Goal: Task Accomplishment & Management: Use online tool/utility

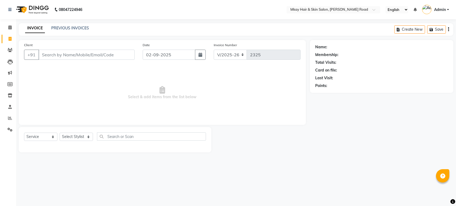
select select "5258"
select select "service"
click at [73, 55] on input "Client" at bounding box center [86, 55] width 96 height 10
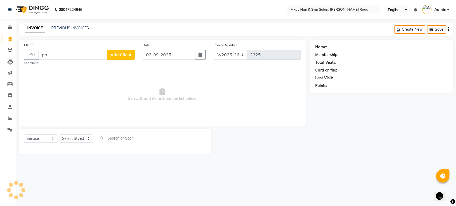
type input "p"
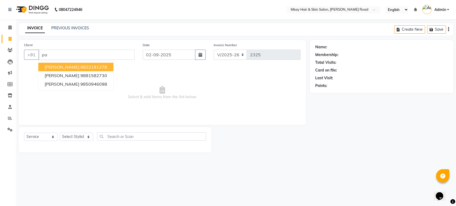
type input "p"
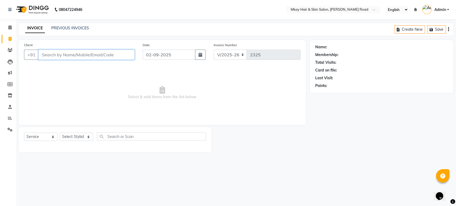
click at [107, 54] on input "Client" at bounding box center [86, 55] width 96 height 10
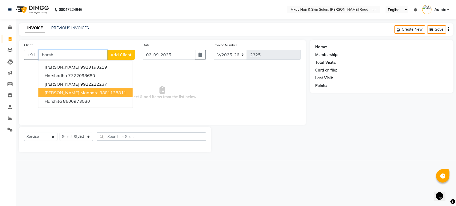
click at [106, 89] on button "[PERSON_NAME] madhare 9881138811" at bounding box center [85, 92] width 94 height 9
type input "9881138811"
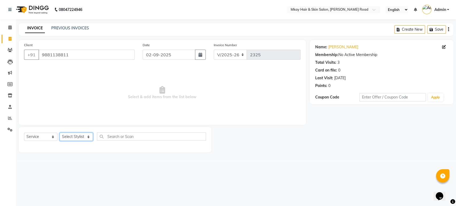
click at [72, 136] on select "Select Stylist [PERSON_NAME] Isha [PERSON_NAME] [PERSON_NAME] Shyam [PERSON_NAM…" at bounding box center [76, 137] width 33 height 8
select select "38226"
click at [60, 133] on select "Select Stylist [PERSON_NAME] Isha [PERSON_NAME] [PERSON_NAME] Shyam [PERSON_NAM…" at bounding box center [76, 137] width 33 height 8
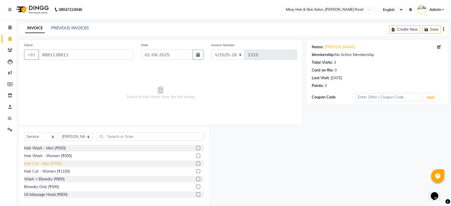
click at [41, 162] on div "Hair Cut - Men (₹700)" at bounding box center [43, 164] width 38 height 6
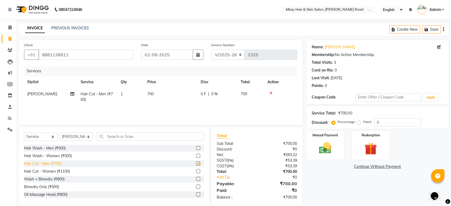
checkbox input "false"
click at [316, 143] on img at bounding box center [325, 148] width 21 height 15
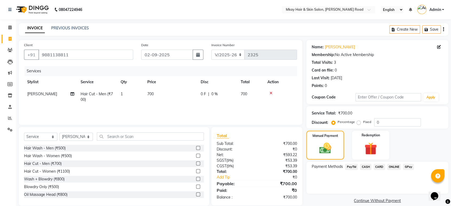
click at [406, 165] on span "GPay" at bounding box center [408, 167] width 11 height 6
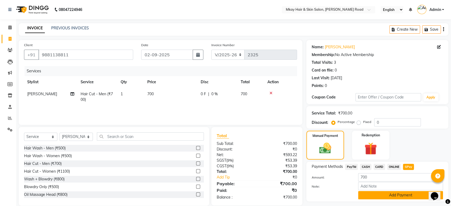
click at [409, 193] on button "Add Payment" at bounding box center [400, 195] width 85 height 8
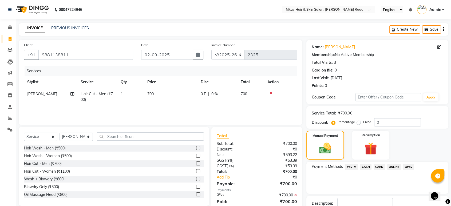
scroll to position [36, 0]
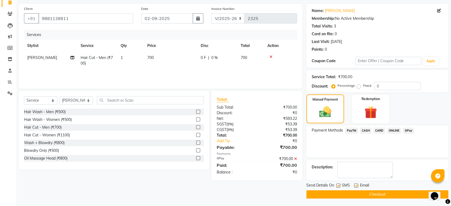
click at [357, 184] on label at bounding box center [356, 186] width 4 height 4
click at [357, 184] on input "checkbox" at bounding box center [355, 185] width 3 height 3
checkbox input "false"
click at [340, 185] on label at bounding box center [338, 186] width 4 height 4
click at [340, 185] on input "checkbox" at bounding box center [337, 185] width 3 height 3
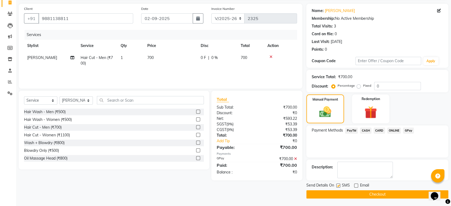
checkbox input "false"
click at [341, 194] on button "Checkout" at bounding box center [377, 194] width 142 height 8
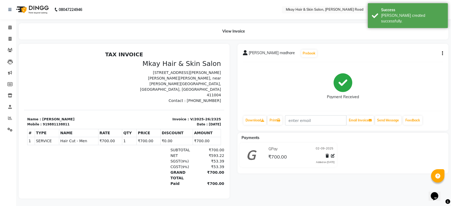
scroll to position [5, 0]
click at [10, 36] on icon at bounding box center [10, 38] width 3 height 4
select select "service"
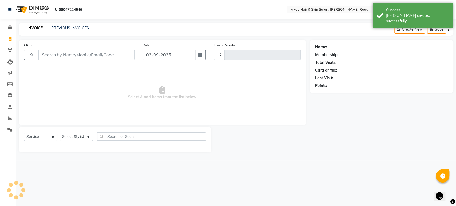
type input "2326"
select select "5258"
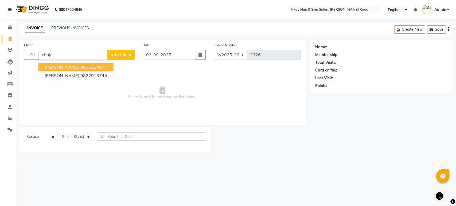
click at [81, 65] on ngb-highlight "9665224977" at bounding box center [93, 66] width 27 height 5
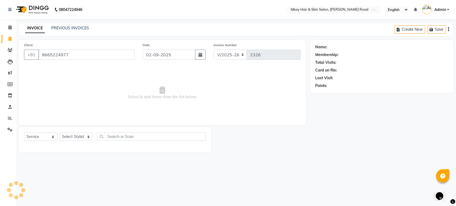
type input "9665224977"
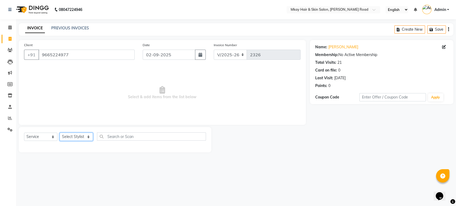
click at [66, 137] on select "Select Stylist [PERSON_NAME] Isha [PERSON_NAME] [PERSON_NAME] Shyam [PERSON_NAM…" at bounding box center [76, 137] width 33 height 8
select select "38228"
click at [60, 133] on select "Select Stylist [PERSON_NAME] Isha [PERSON_NAME] [PERSON_NAME] Shyam [PERSON_NAM…" at bounding box center [76, 137] width 33 height 8
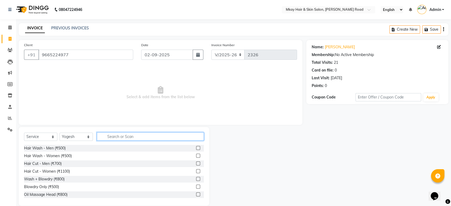
click at [107, 137] on input "text" at bounding box center [150, 136] width 107 height 8
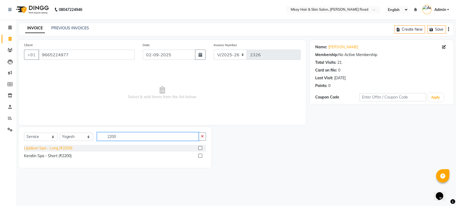
type input "2200"
click at [42, 148] on div "Lipidium Spa - Long (₹2200)" at bounding box center [48, 148] width 48 height 6
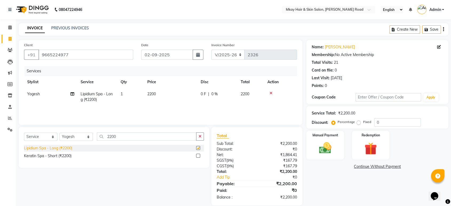
checkbox input "false"
click at [161, 93] on td "2200" at bounding box center [170, 97] width 53 height 18
select select "38228"
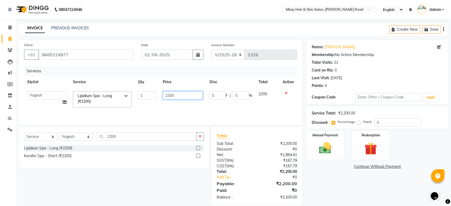
click at [178, 94] on input "2200" at bounding box center [183, 95] width 40 height 8
type input "2500"
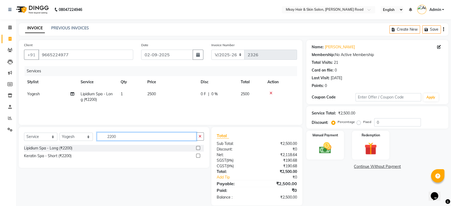
click at [141, 136] on input "2200" at bounding box center [147, 136] width 100 height 8
type input "2"
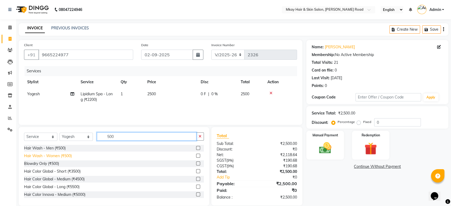
type input "500"
click at [50, 156] on div "Hair Wash - Women (₹500)" at bounding box center [48, 156] width 48 height 6
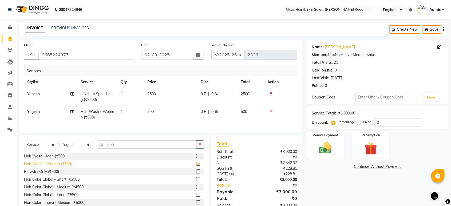
checkbox input "false"
click at [319, 142] on img at bounding box center [325, 148] width 21 height 15
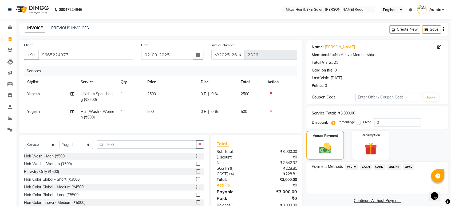
click at [367, 167] on span "CASH" at bounding box center [365, 167] width 11 height 6
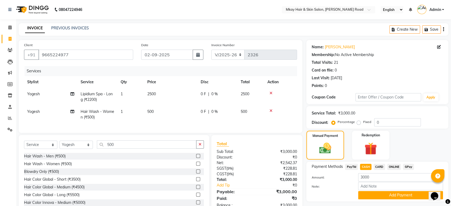
scroll to position [20, 0]
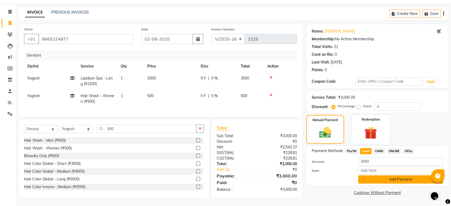
click at [372, 175] on button "Add Payment" at bounding box center [400, 179] width 85 height 8
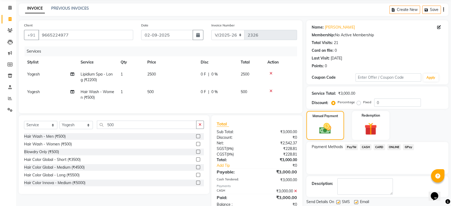
scroll to position [38, 0]
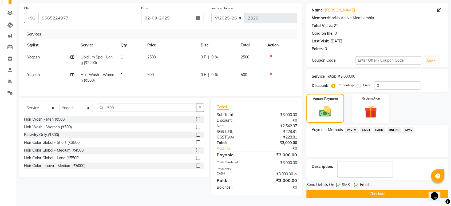
click at [356, 183] on label at bounding box center [356, 185] width 4 height 4
click at [356, 184] on input "checkbox" at bounding box center [355, 185] width 3 height 3
checkbox input "false"
click at [338, 183] on label at bounding box center [338, 185] width 4 height 4
click at [338, 184] on input "checkbox" at bounding box center [337, 185] width 3 height 3
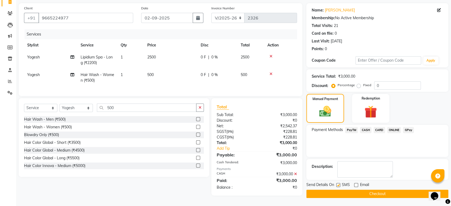
checkbox input "false"
click at [340, 192] on button "Checkout" at bounding box center [377, 194] width 142 height 8
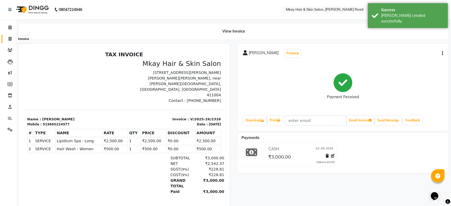
click at [9, 38] on icon at bounding box center [10, 39] width 3 height 4
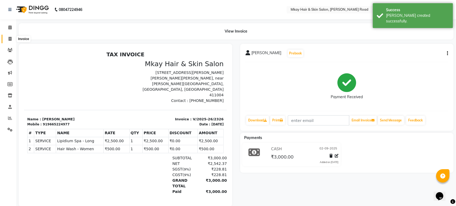
select select "5258"
select select "service"
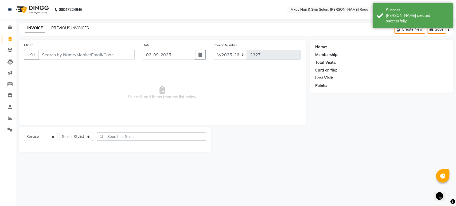
click at [61, 28] on link "PREVIOUS INVOICES" at bounding box center [70, 28] width 38 height 5
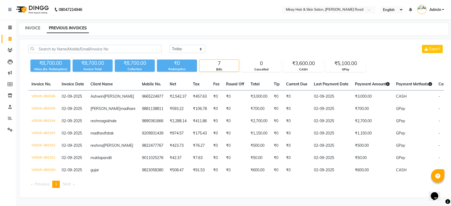
click at [34, 27] on link "INVOICE" at bounding box center [32, 28] width 15 height 5
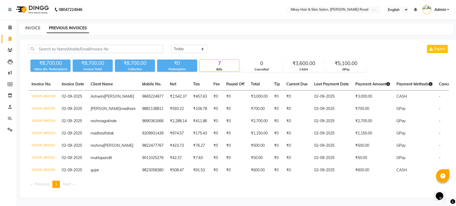
select select "5258"
select select "service"
